Goal: Information Seeking & Learning: Learn about a topic

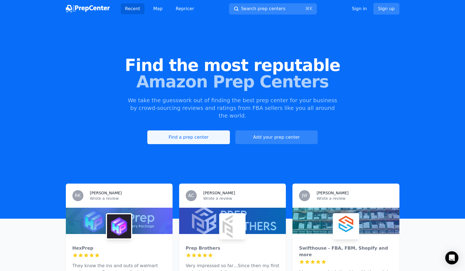
click at [203, 131] on link "Find a prep center" at bounding box center [188, 138] width 82 height 14
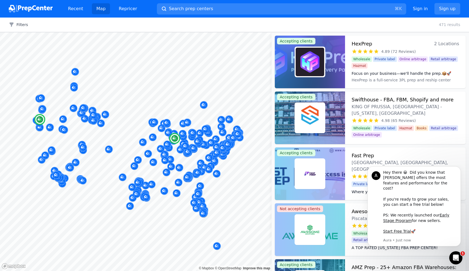
scroll to position [1, 0]
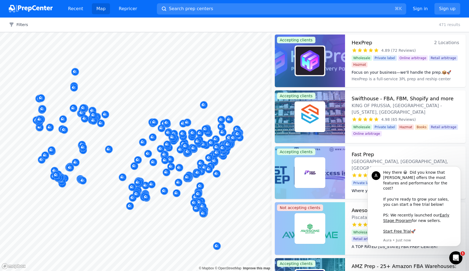
click at [35, 6] on img at bounding box center [31, 9] width 44 height 8
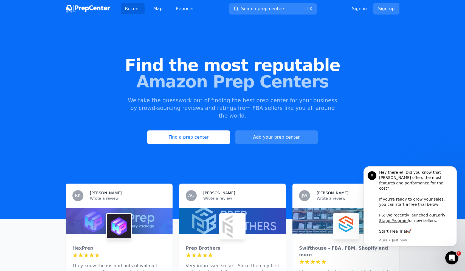
click at [262, 131] on link "Add your prep center" at bounding box center [277, 138] width 82 height 14
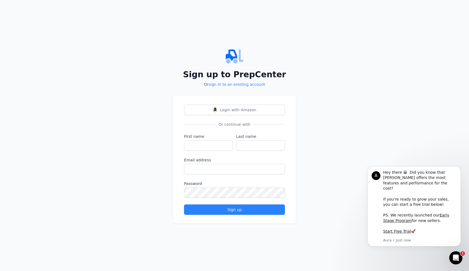
click at [234, 57] on img at bounding box center [234, 57] width 123 height 18
click at [226, 62] on img at bounding box center [234, 57] width 123 height 18
click at [233, 57] on img at bounding box center [234, 57] width 123 height 18
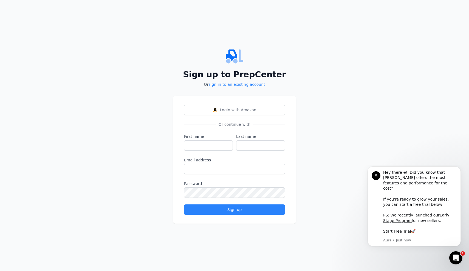
click at [233, 57] on img at bounding box center [234, 57] width 123 height 18
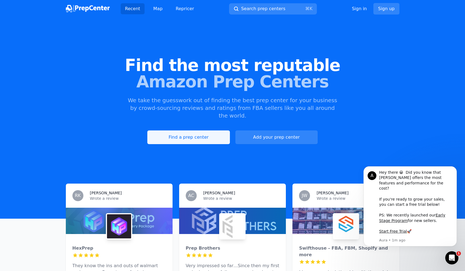
click at [188, 131] on link "Find a prep center" at bounding box center [188, 138] width 82 height 14
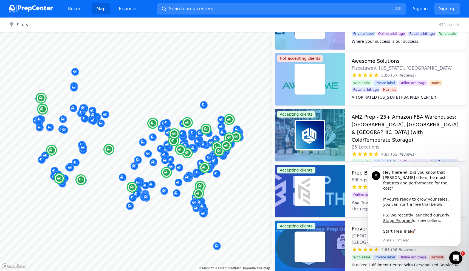
scroll to position [152, 0]
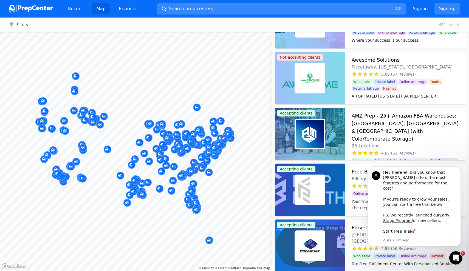
click at [184, 13] on button "Search prep centers ⌘ K" at bounding box center [282, 8] width 250 height 11
click at [185, 11] on div at bounding box center [234, 135] width 469 height 271
click at [188, 8] on span "Search prep centers" at bounding box center [191, 8] width 44 height 7
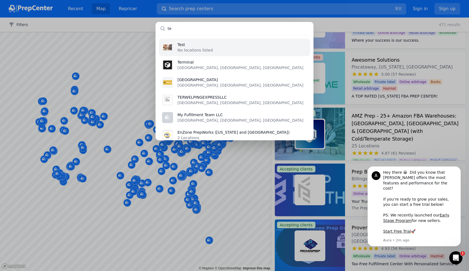
type input "t"
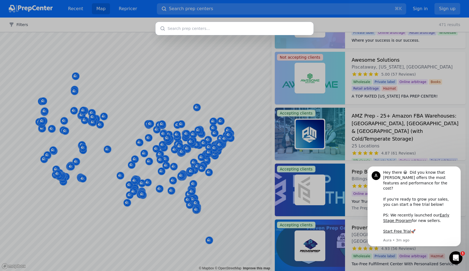
click at [234, 150] on div at bounding box center [234, 135] width 469 height 271
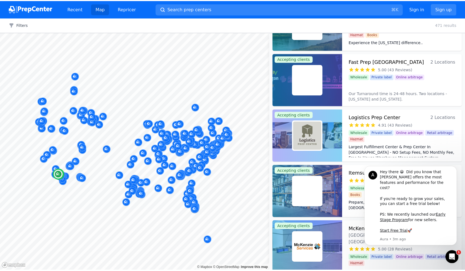
scroll to position [431, 0]
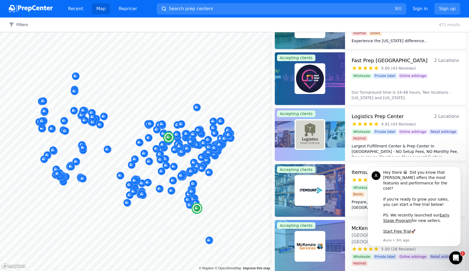
click at [330, 69] on div at bounding box center [310, 78] width 70 height 53
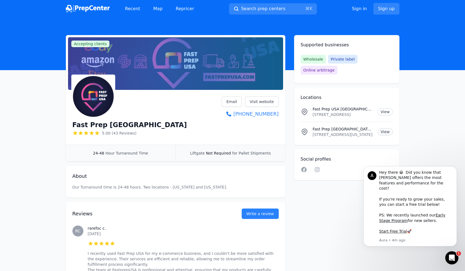
click at [380, 128] on link "View" at bounding box center [385, 131] width 15 height 7
click at [339, 112] on p "1930 Innovation Wy , Suite 144 , Libertyville, IL, 60048, US" at bounding box center [343, 114] width 61 height 5
click at [385, 108] on link "View" at bounding box center [385, 111] width 15 height 7
click at [87, 9] on img at bounding box center [88, 9] width 44 height 8
